Goal: Task Accomplishment & Management: Use online tool/utility

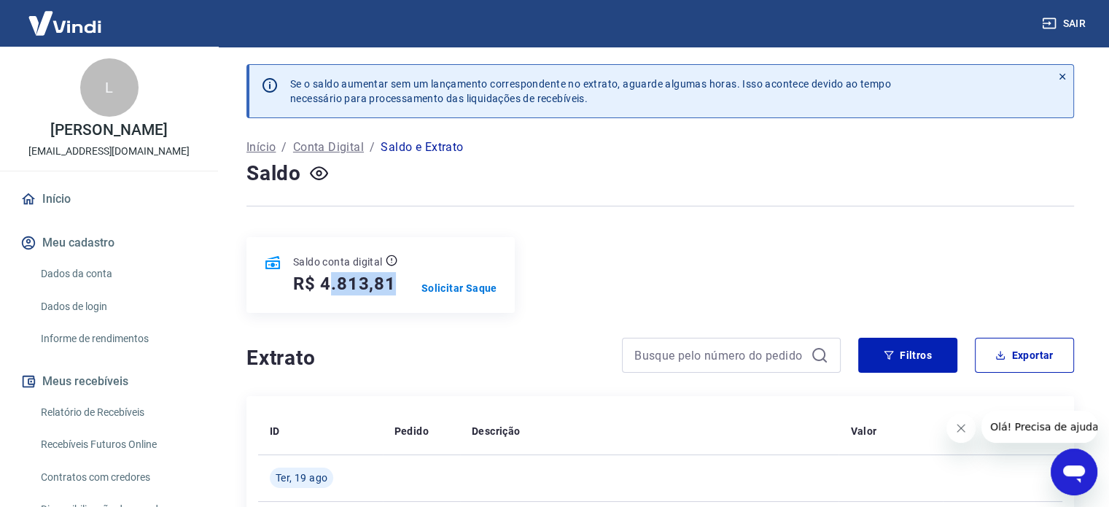
drag, startPoint x: 397, startPoint y: 281, endPoint x: 268, endPoint y: 278, distance: 128.4
click at [268, 278] on div "Saldo conta digital R$ 4.813,81" at bounding box center [330, 274] width 133 height 41
click at [324, 281] on h5 "R$ 4.813,81" at bounding box center [344, 283] width 103 height 23
drag, startPoint x: 324, startPoint y: 281, endPoint x: 364, endPoint y: 284, distance: 40.2
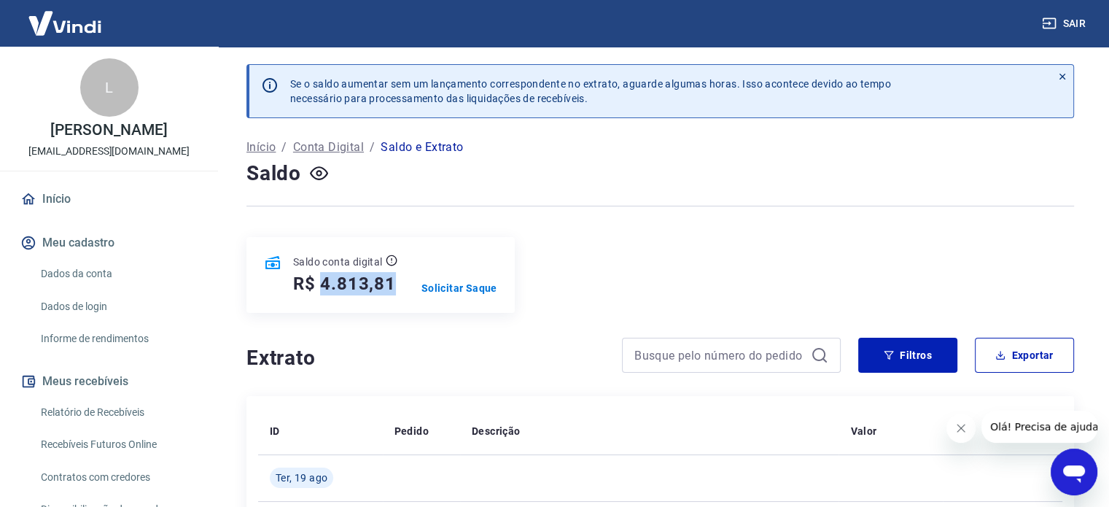
click at [364, 284] on h5 "R$ 4.813,81" at bounding box center [344, 283] width 103 height 23
copy h5 "4.813,81"
